Goal: Task Accomplishment & Management: Manage account settings

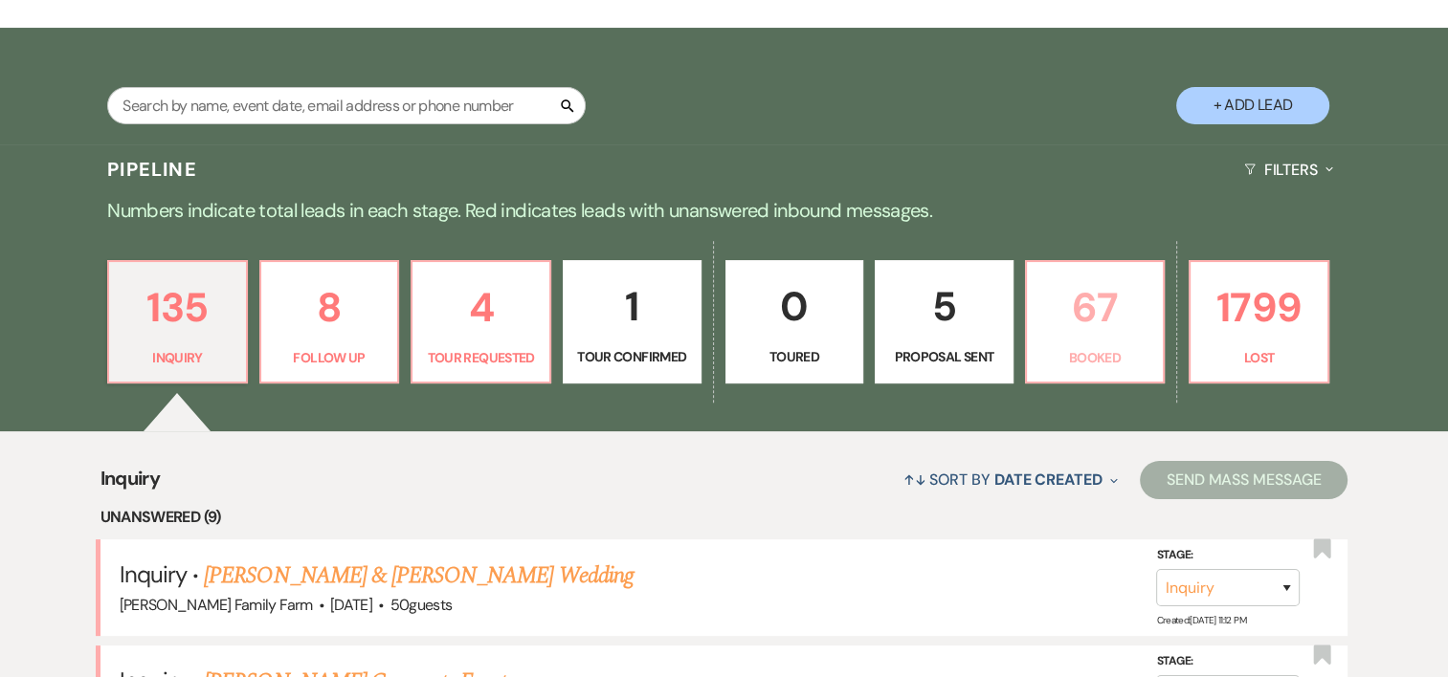
click at [1088, 351] on p "Booked" at bounding box center [1095, 357] width 114 height 21
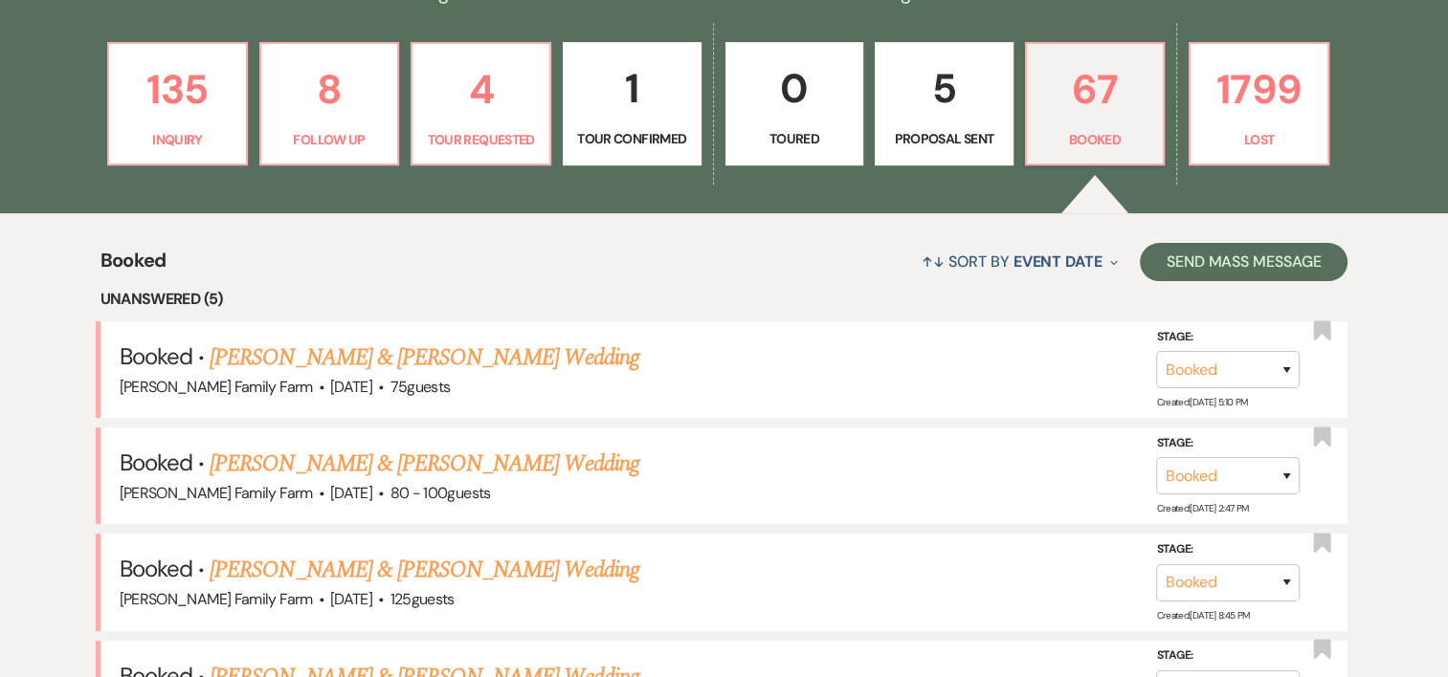
scroll to position [681, 0]
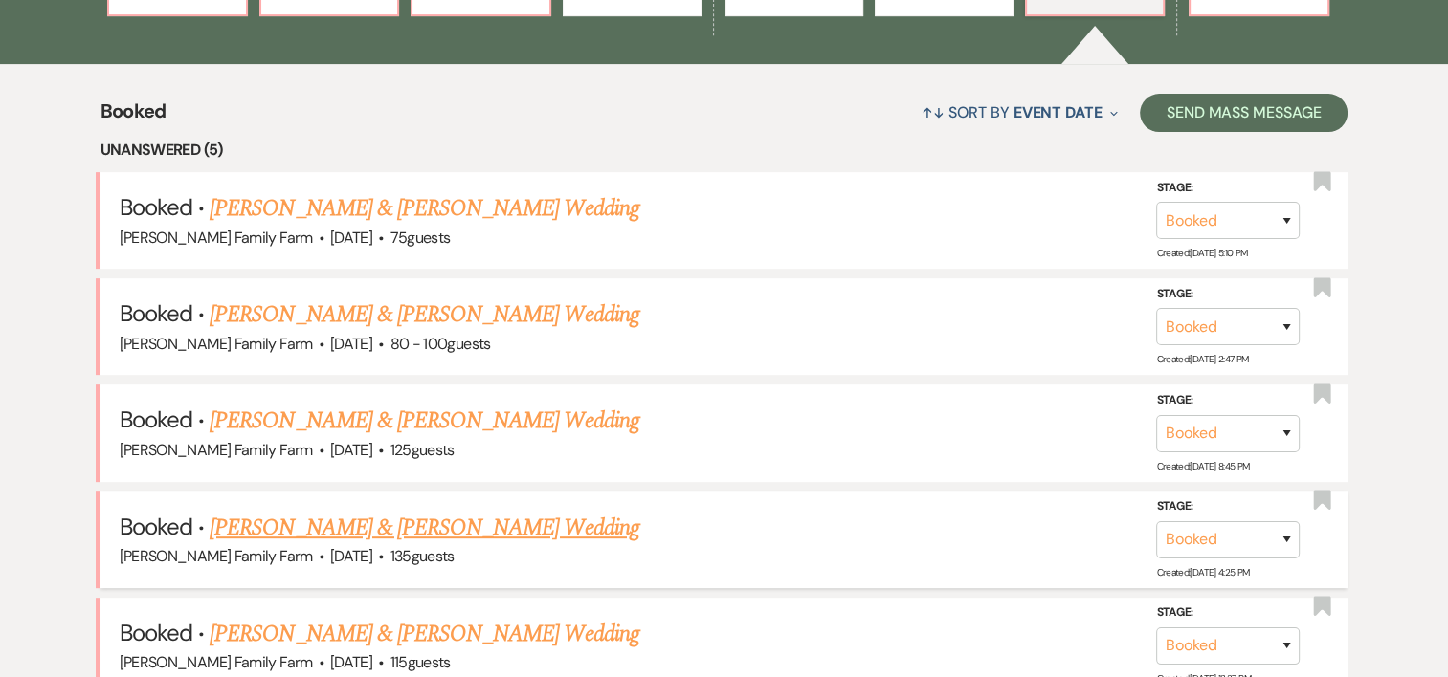
click at [539, 524] on link "[PERSON_NAME] & [PERSON_NAME] Wedding" at bounding box center [424, 528] width 429 height 34
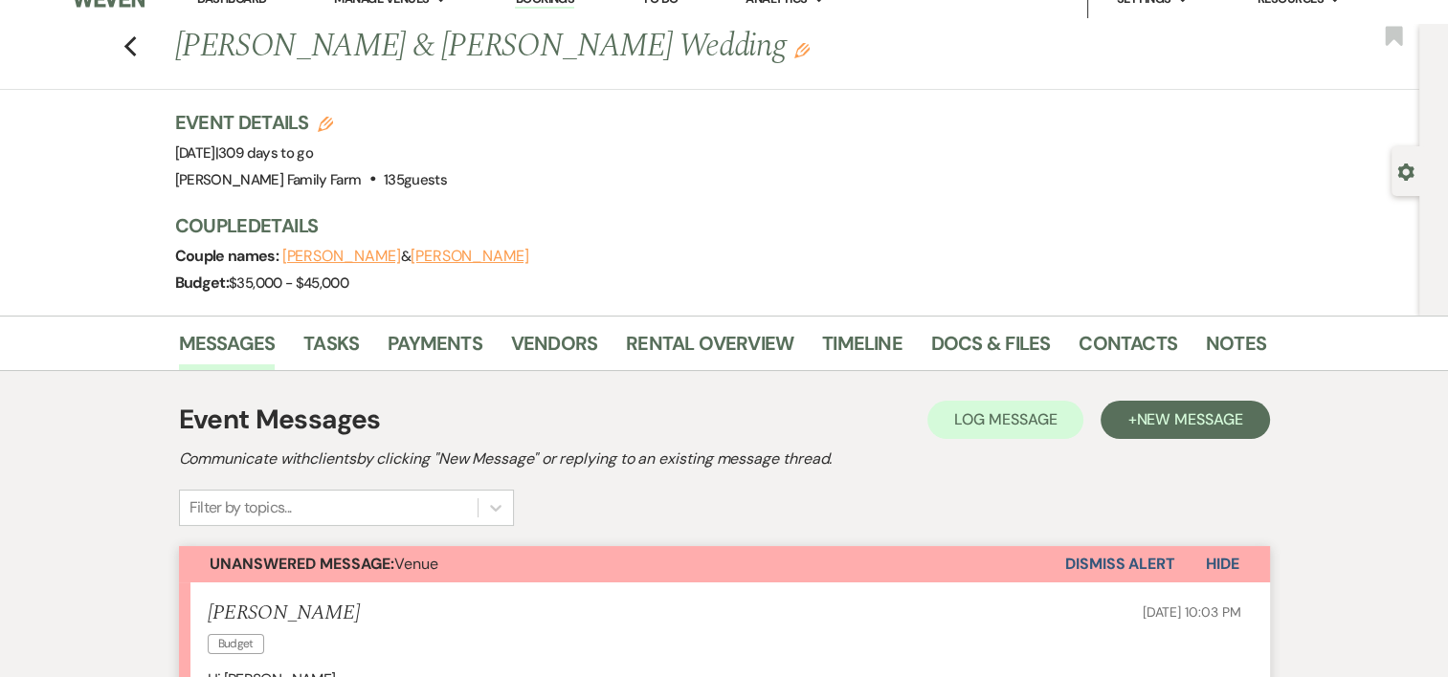
scroll to position [25, 0]
click at [446, 337] on link "Payments" at bounding box center [435, 350] width 95 height 42
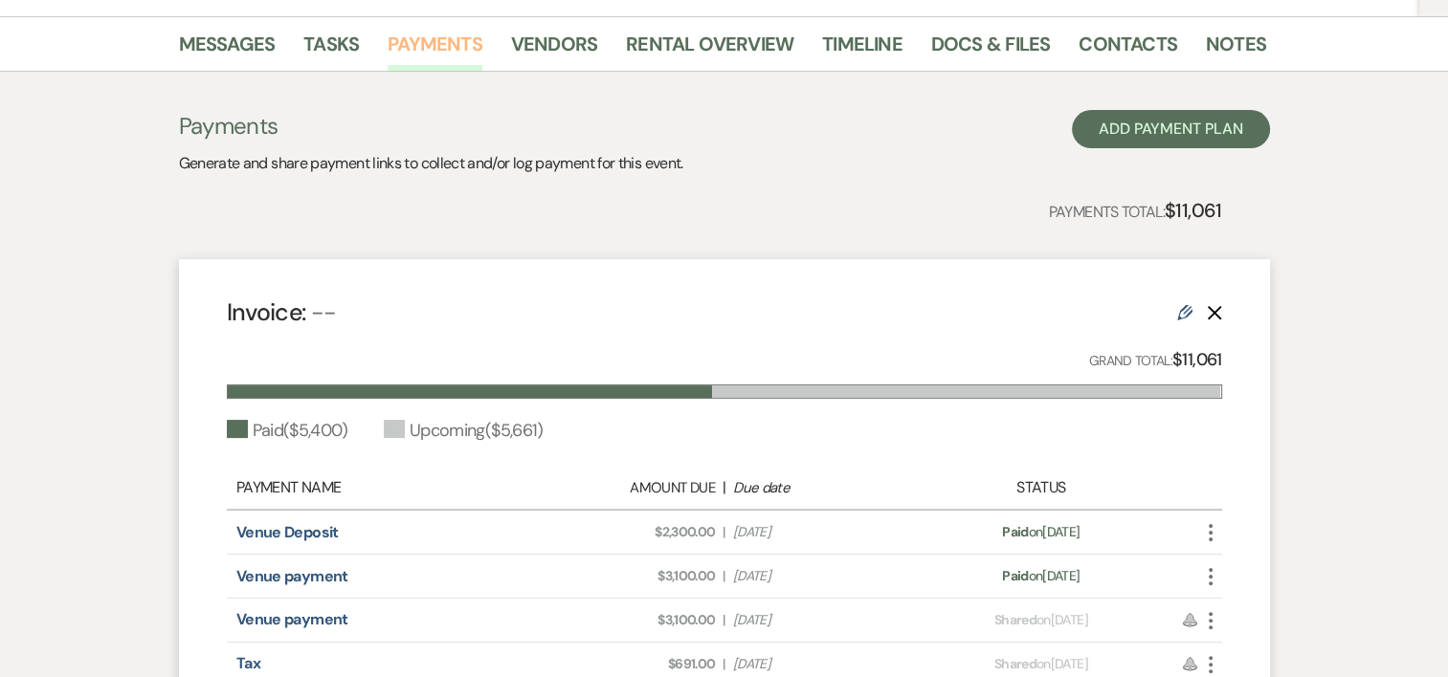
scroll to position [322, 0]
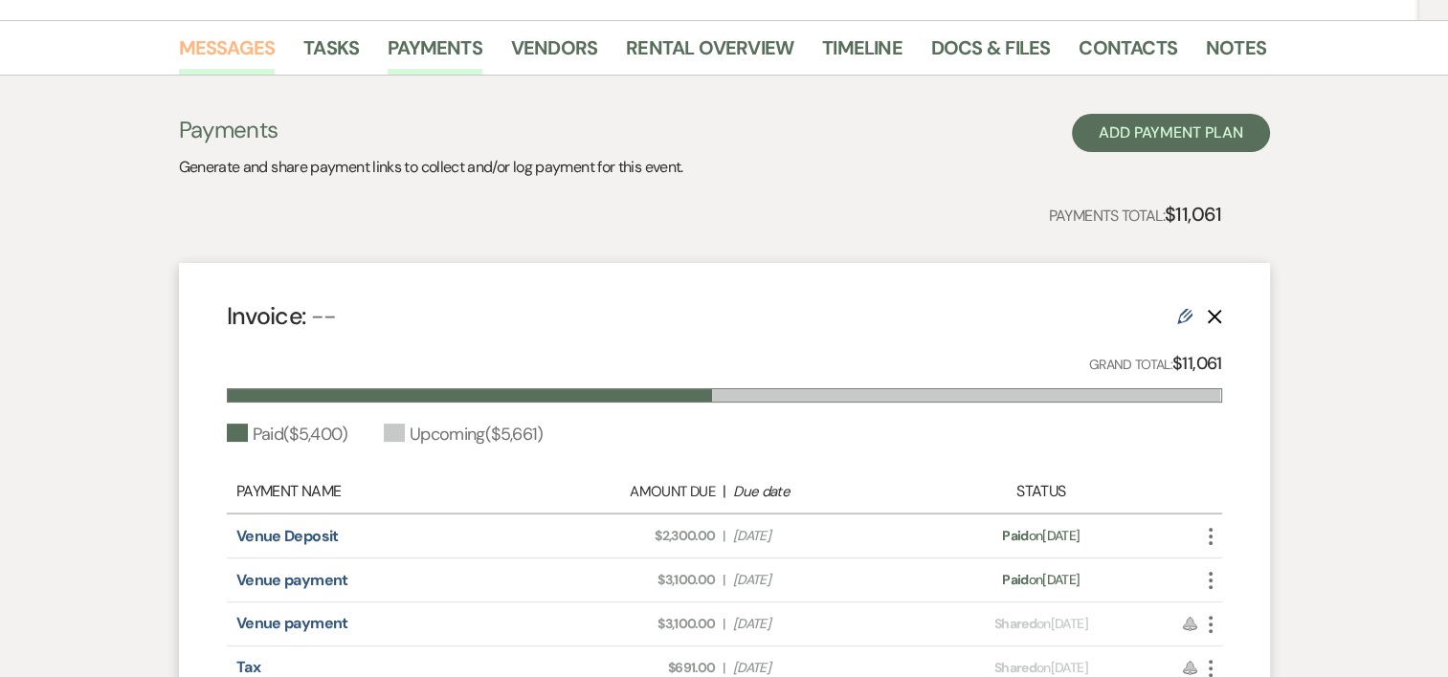
click at [226, 59] on link "Messages" at bounding box center [227, 54] width 97 height 42
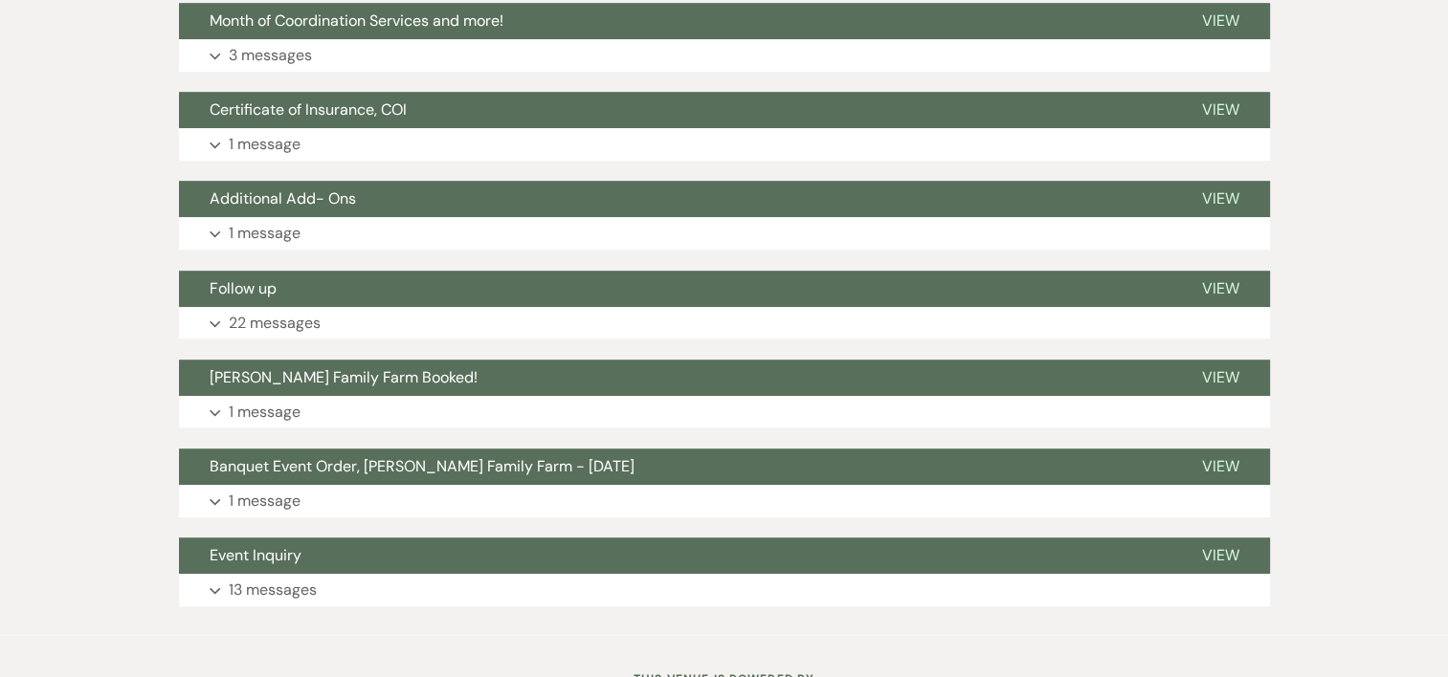
scroll to position [1186, 0]
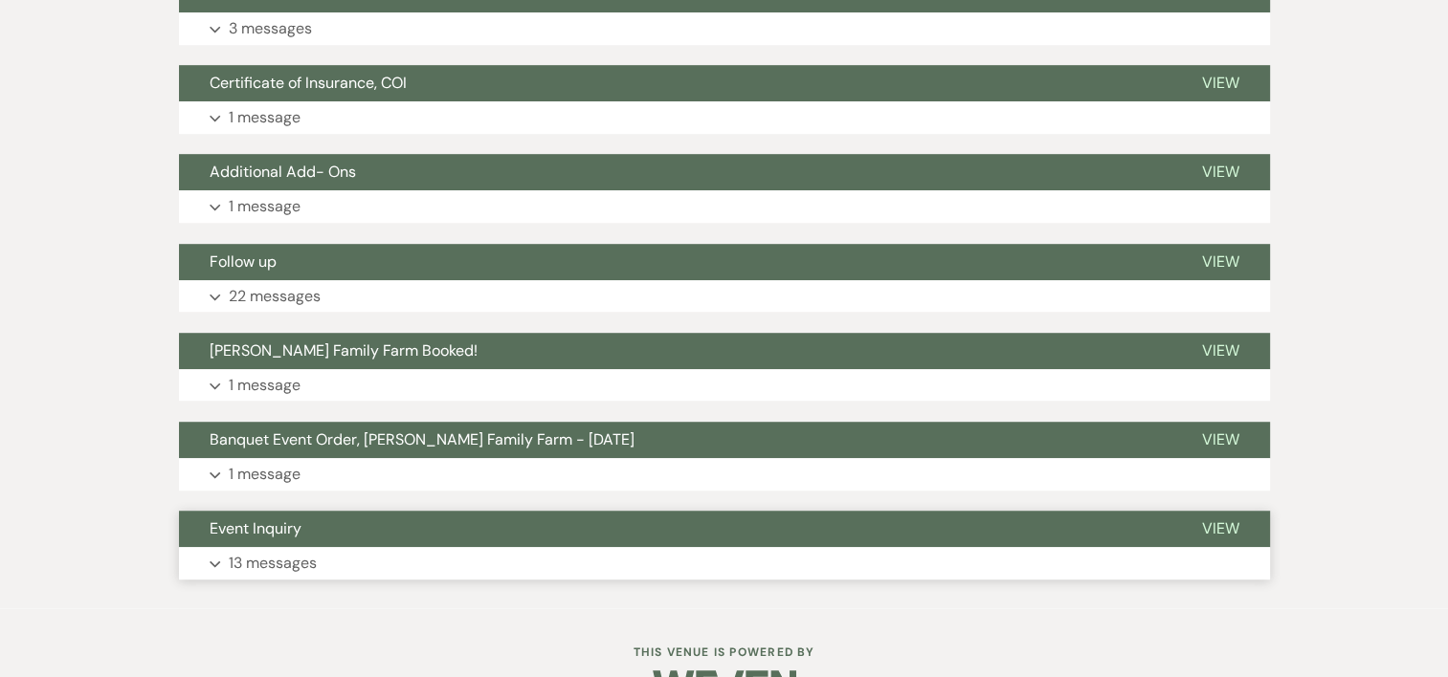
click at [322, 565] on button "Expand 13 messages" at bounding box center [724, 563] width 1091 height 33
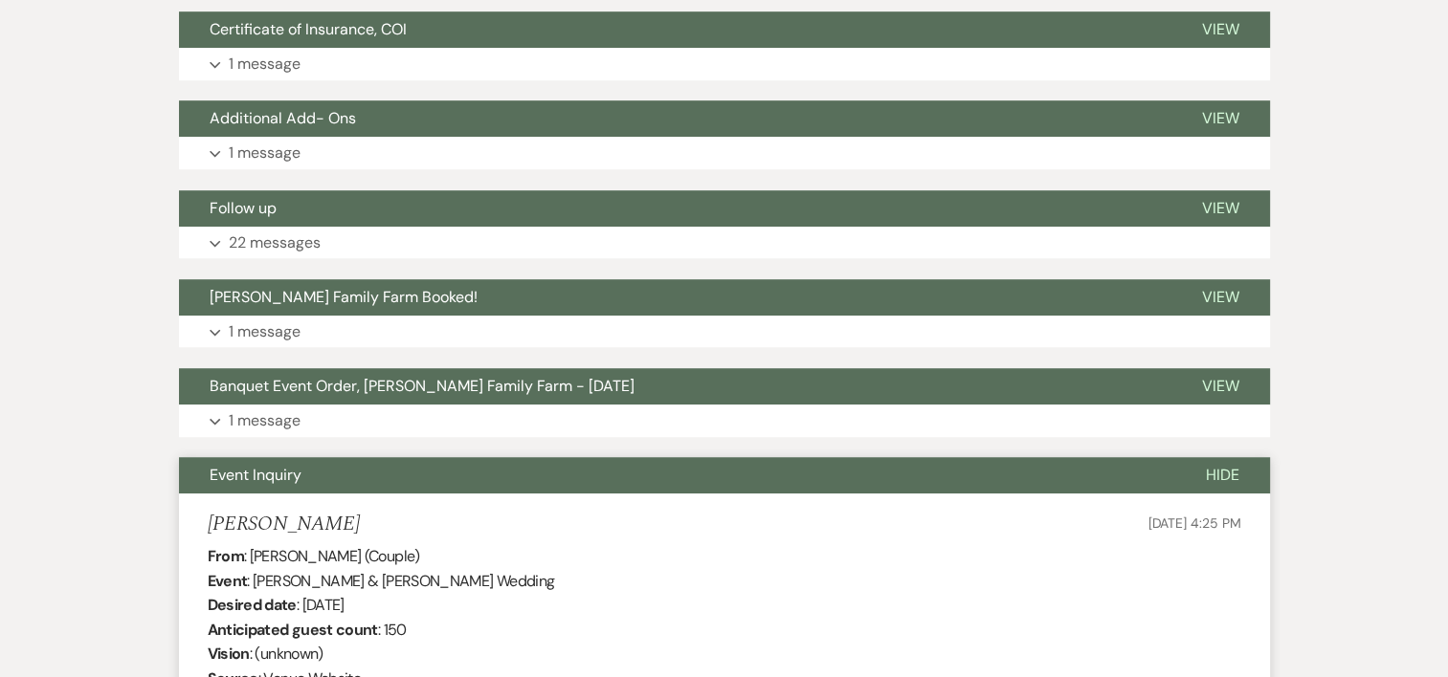
scroll to position [1240, 0]
click at [325, 413] on button "Expand 1 message" at bounding box center [724, 421] width 1091 height 33
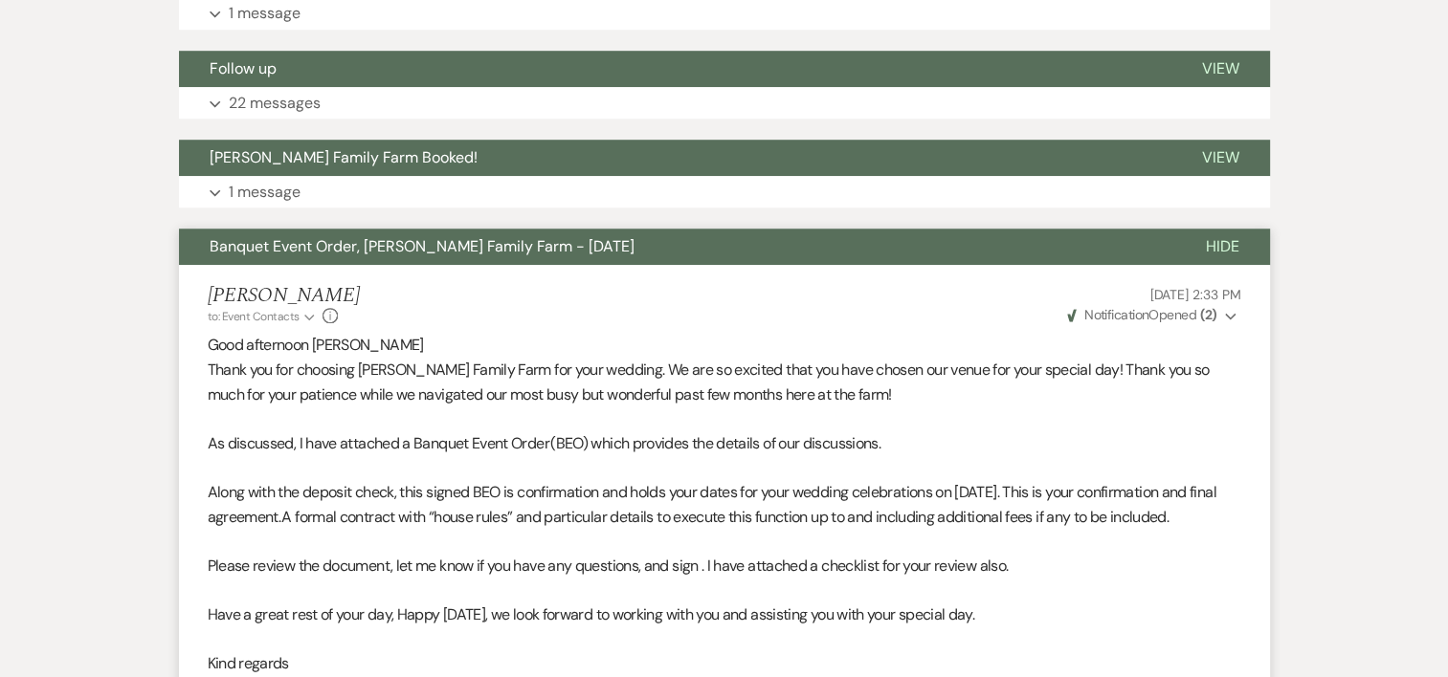
scroll to position [1158, 0]
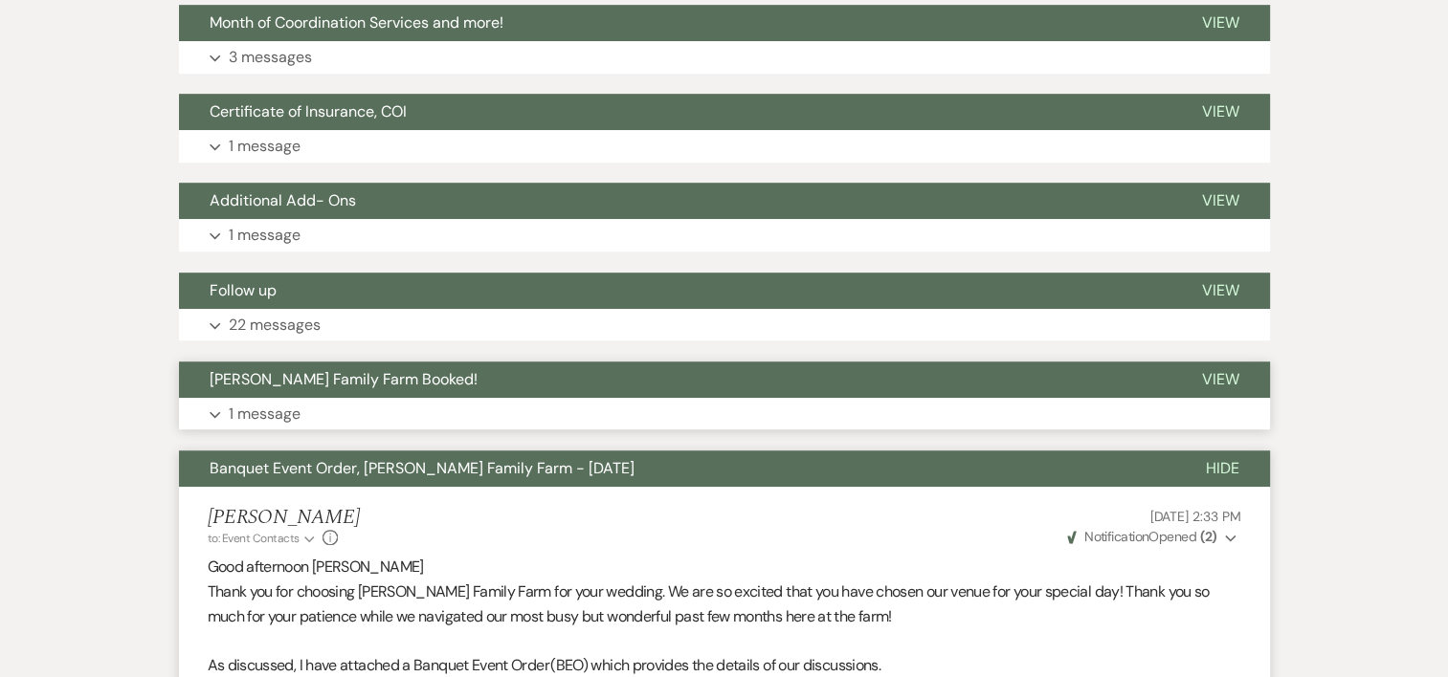
click at [319, 412] on button "Expand 1 message" at bounding box center [724, 414] width 1091 height 33
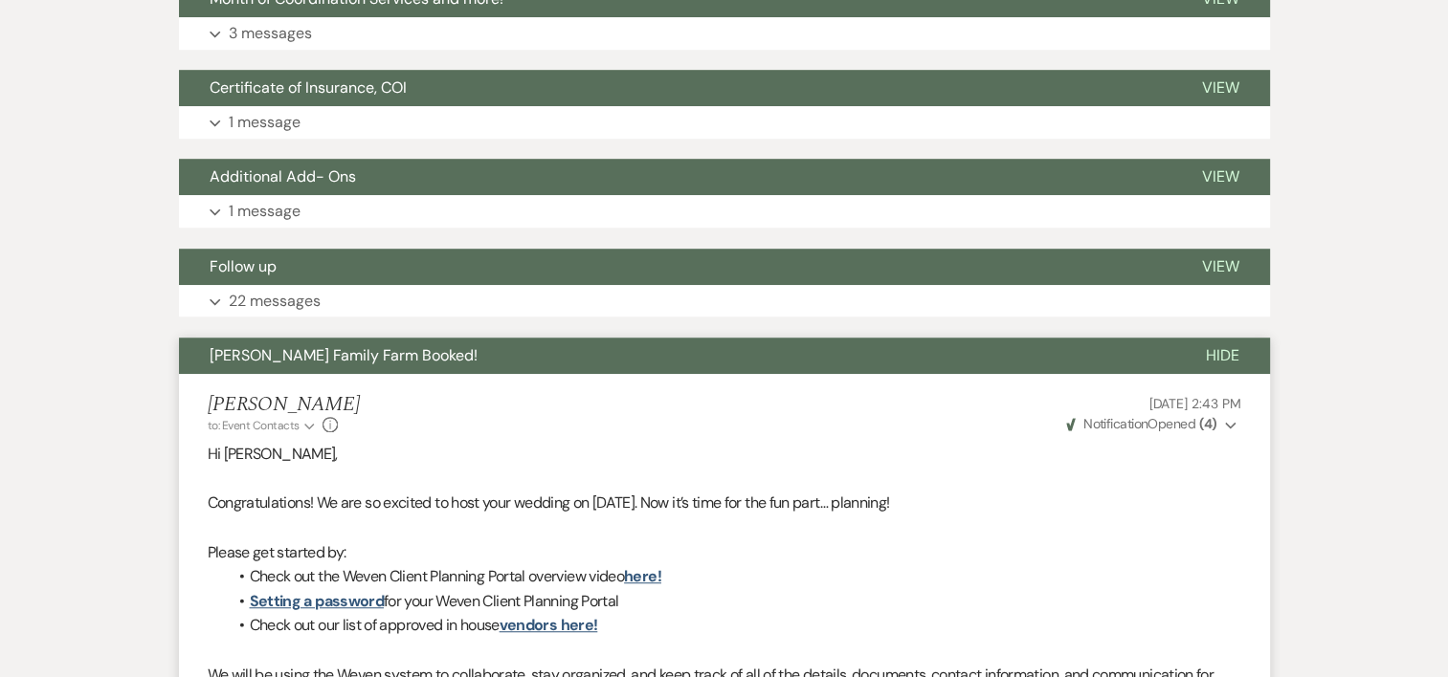
scroll to position [1115, 0]
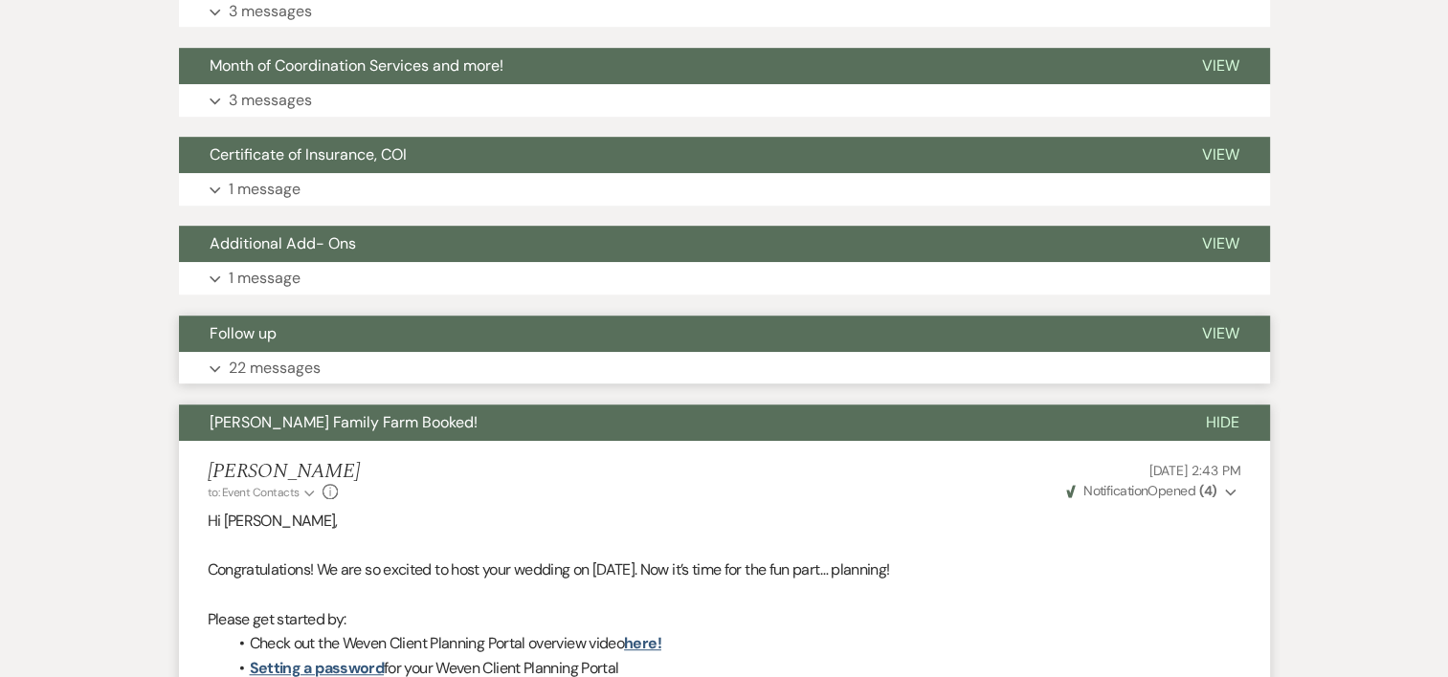
click at [316, 374] on p "22 messages" at bounding box center [275, 368] width 92 height 25
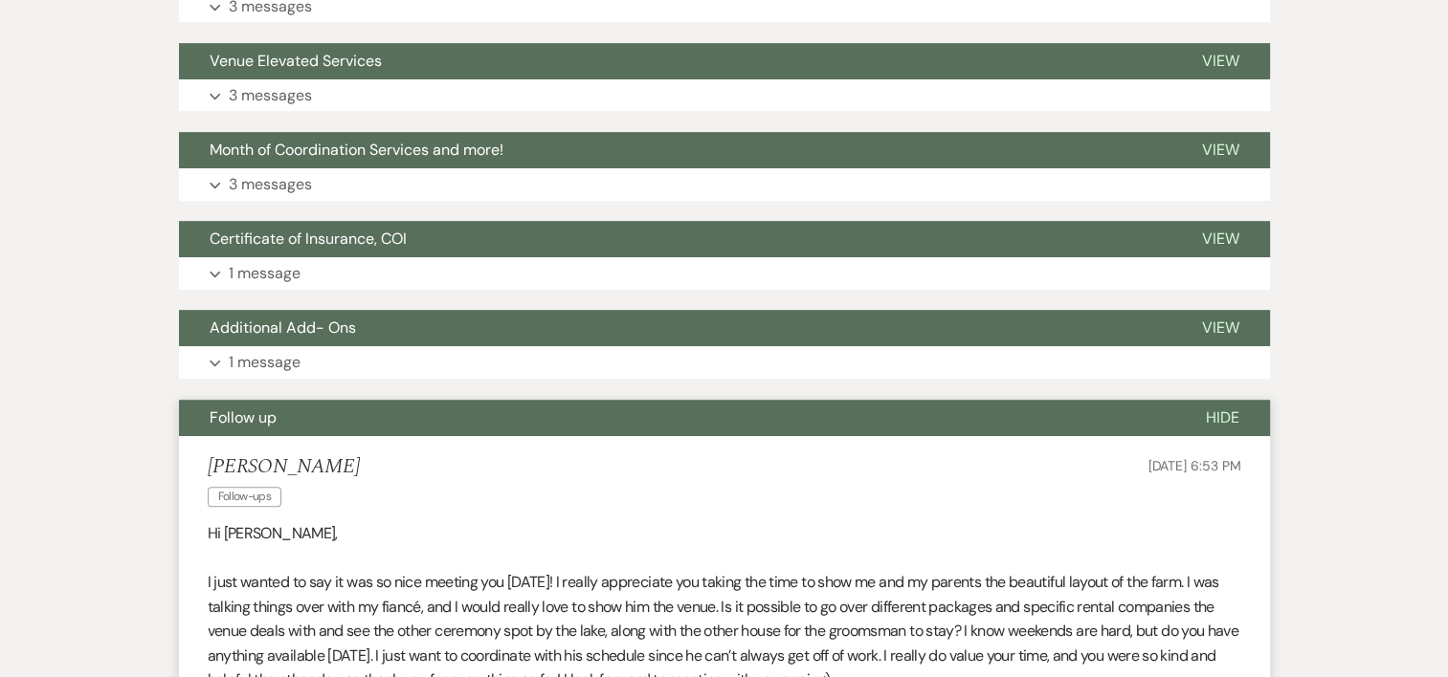
scroll to position [947, 0]
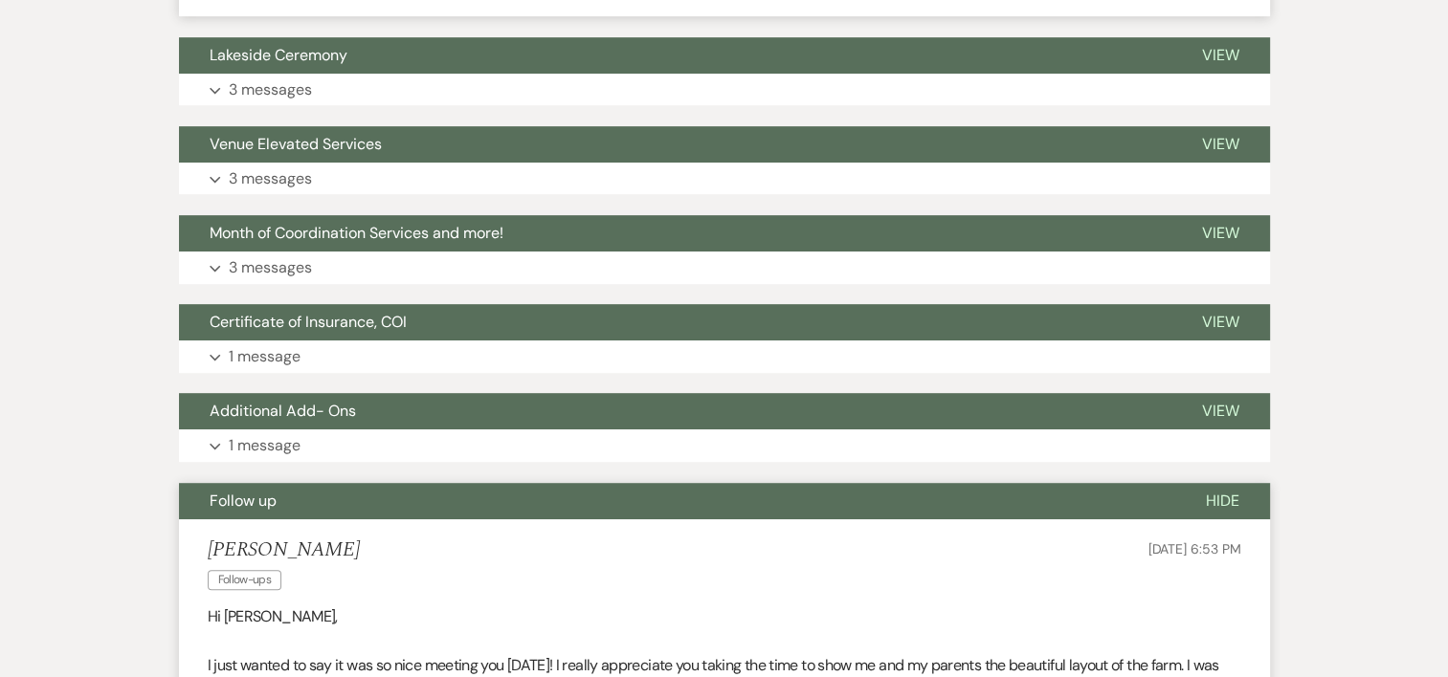
click at [364, 495] on button "Follow up" at bounding box center [677, 501] width 996 height 36
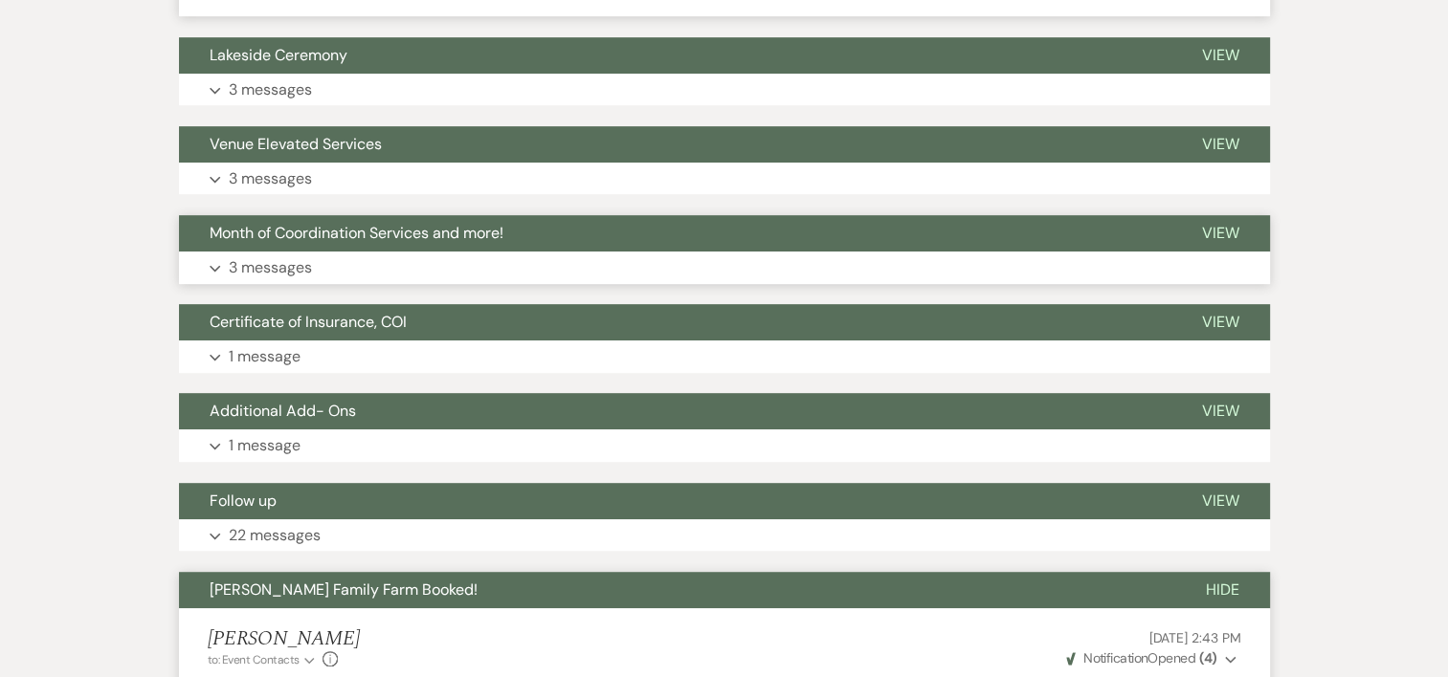
click at [313, 272] on button "Expand 3 messages" at bounding box center [724, 268] width 1091 height 33
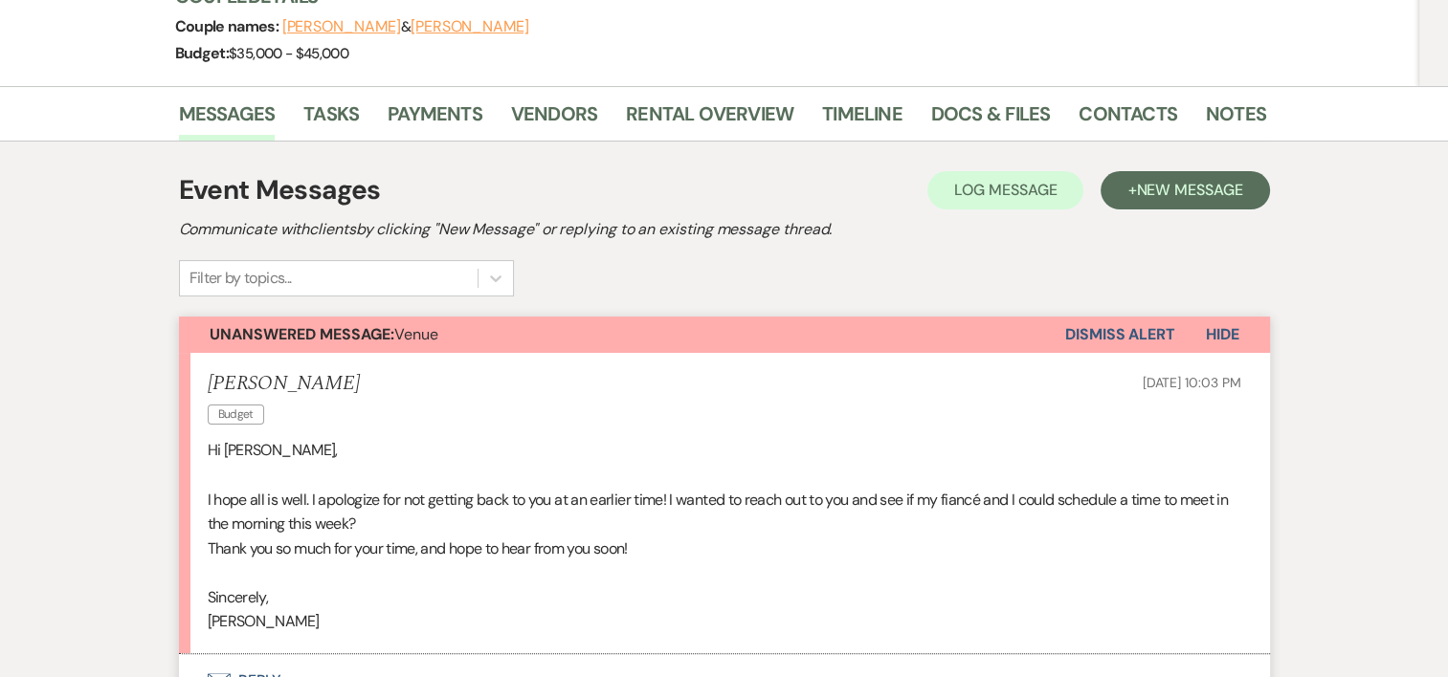
scroll to position [0, 0]
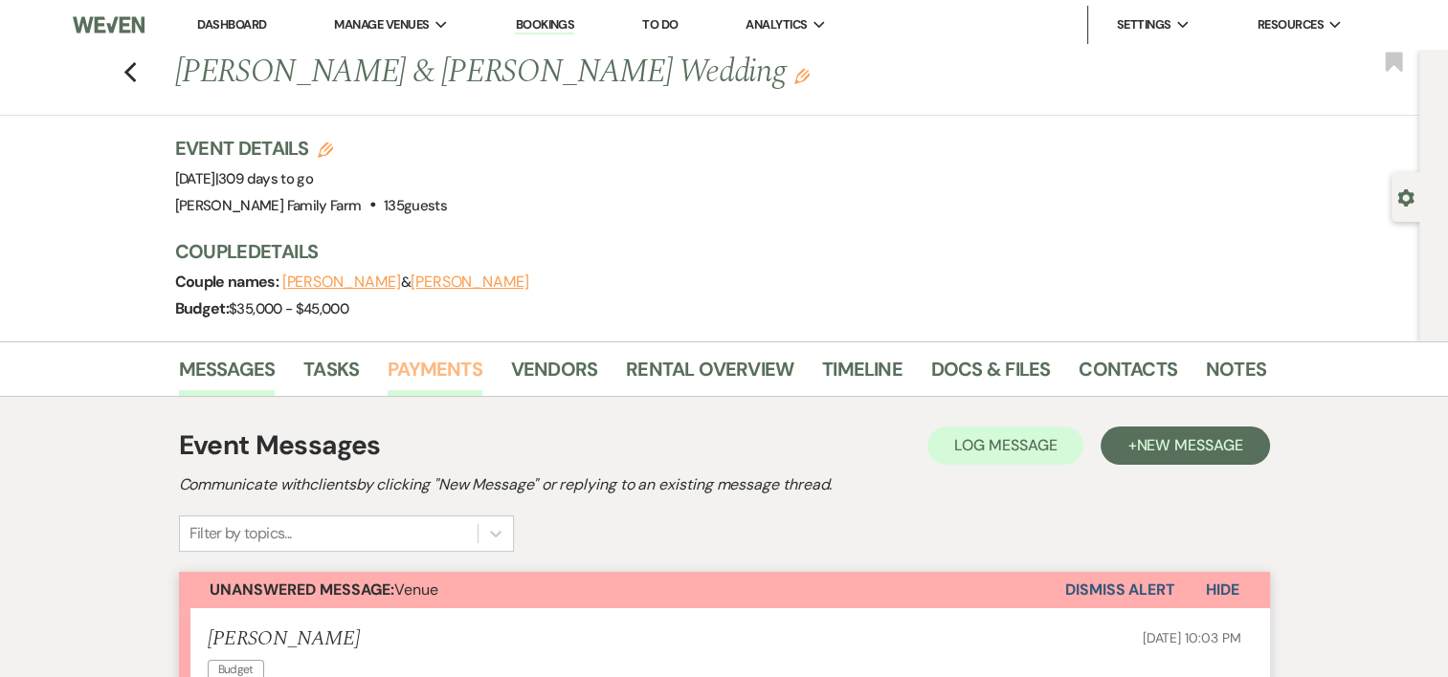
click at [452, 370] on link "Payments" at bounding box center [435, 375] width 95 height 42
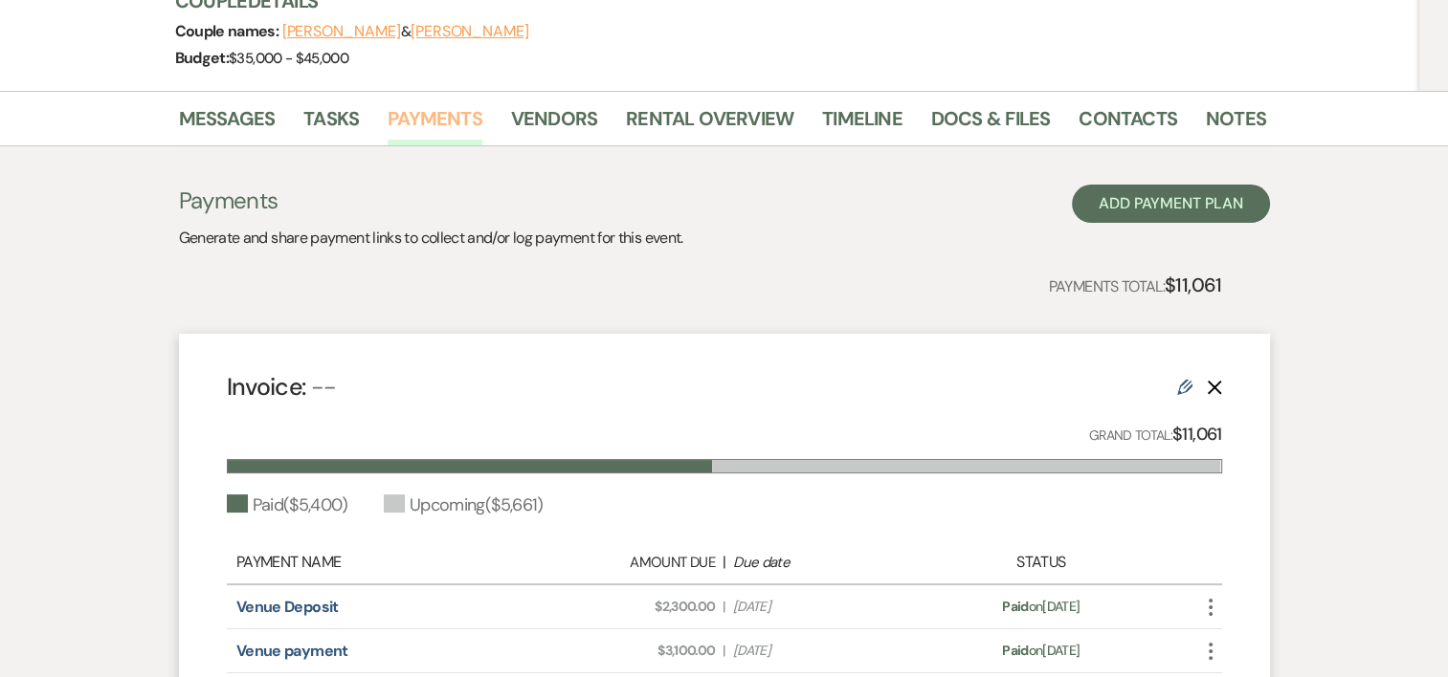
scroll to position [218, 0]
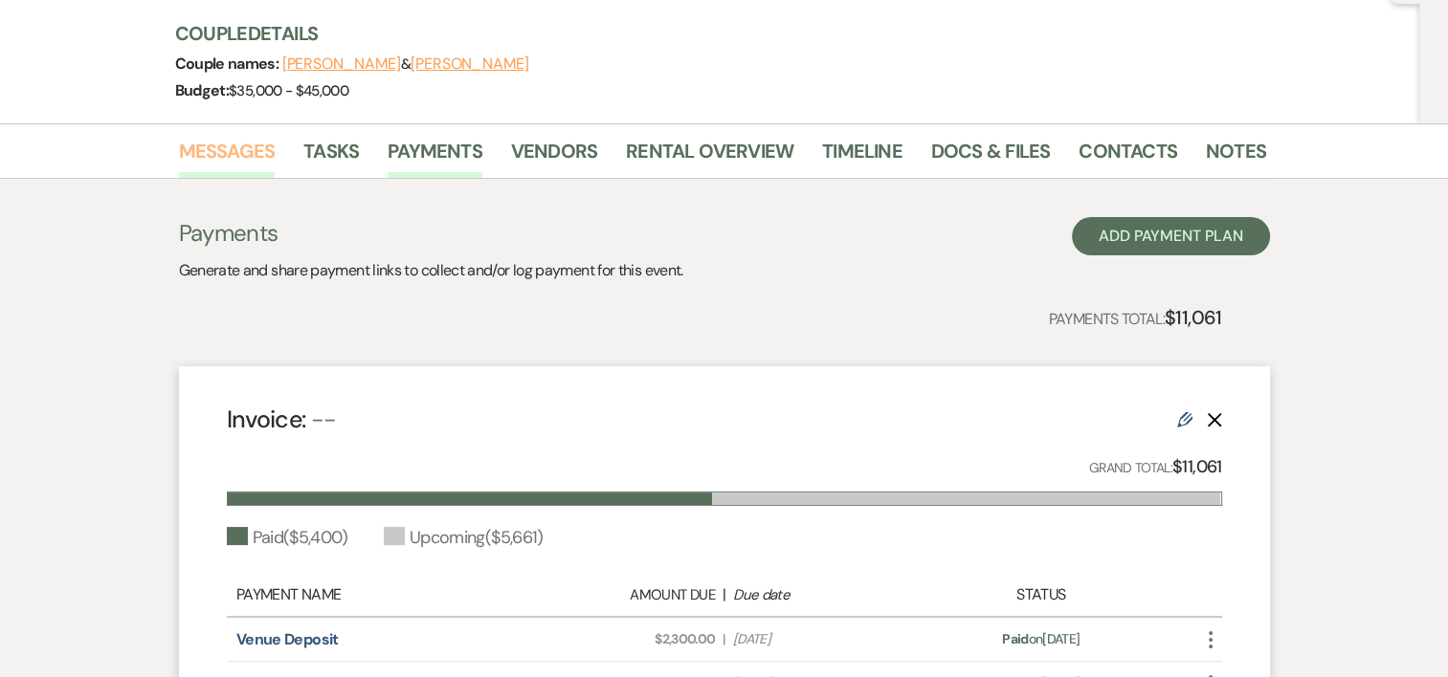
click at [230, 156] on link "Messages" at bounding box center [227, 157] width 97 height 42
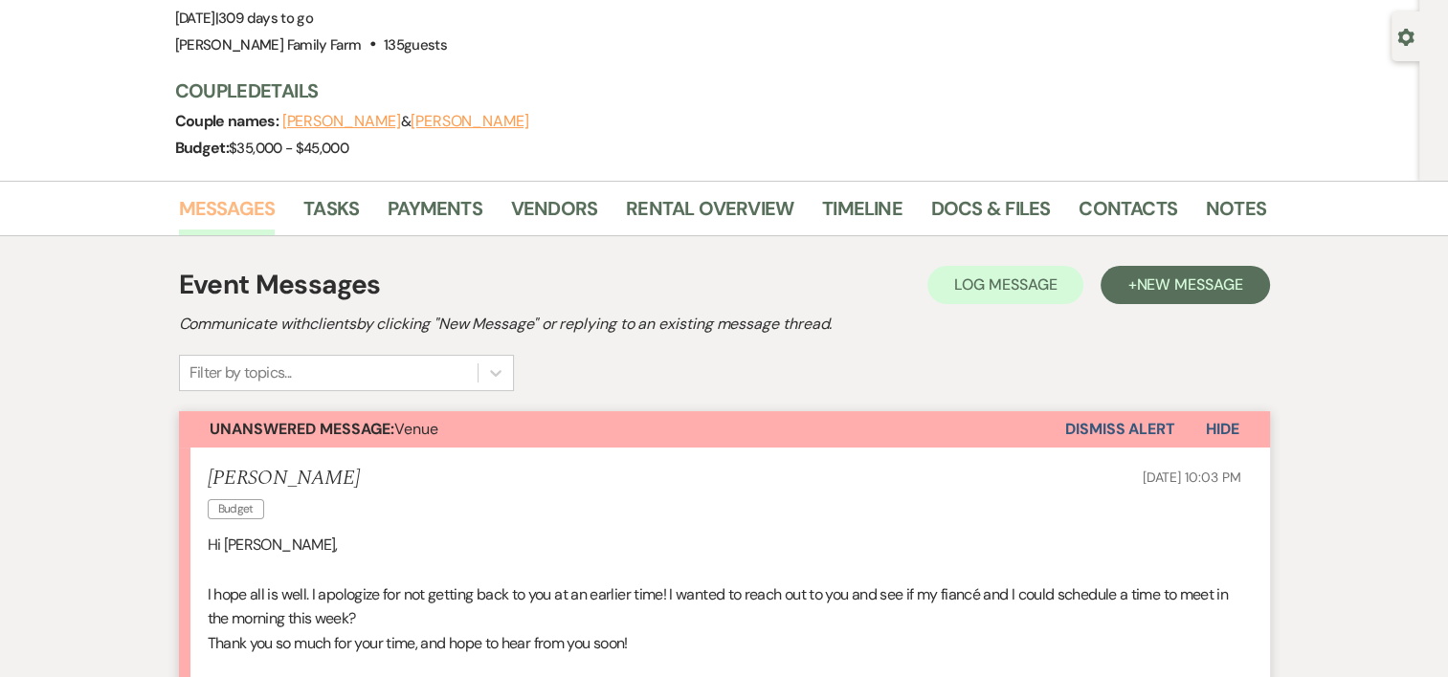
scroll to position [160, 0]
click at [561, 207] on link "Vendors" at bounding box center [554, 215] width 86 height 42
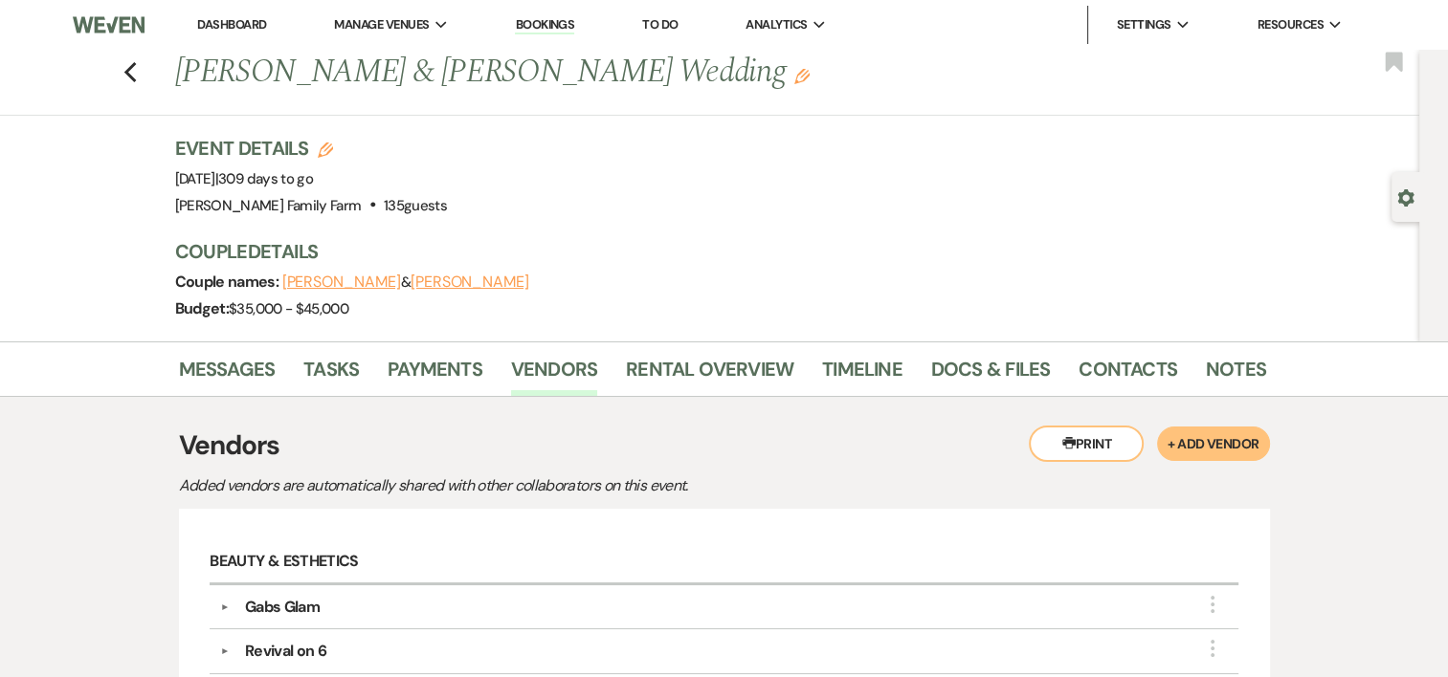
click at [926, 227] on div "Event Details Edit Event Date: [DATE] | 309 days to go Venue: [PERSON_NAME][GEO…" at bounding box center [720, 238] width 1091 height 207
